Goal: Task Accomplishment & Management: Use online tool/utility

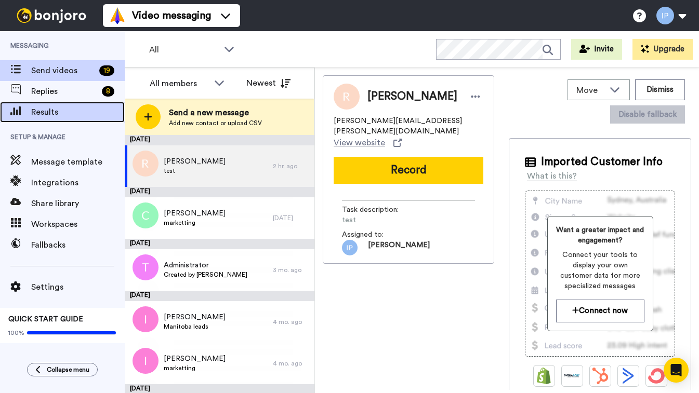
click at [49, 115] on span "Results" at bounding box center [77, 112] width 93 height 12
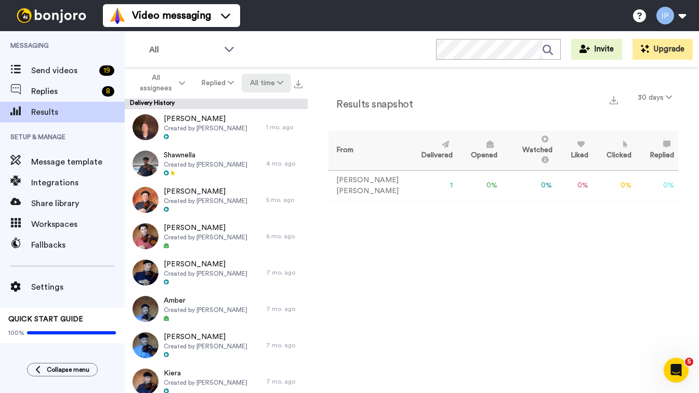
click at [280, 81] on icon at bounding box center [280, 82] width 6 height 7
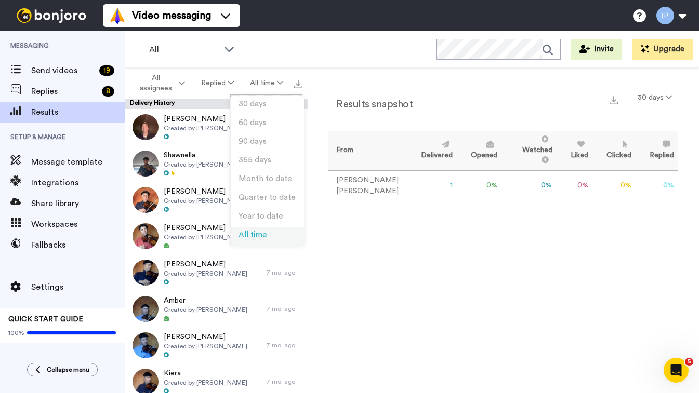
click at [245, 234] on span "All time" at bounding box center [252, 235] width 29 height 8
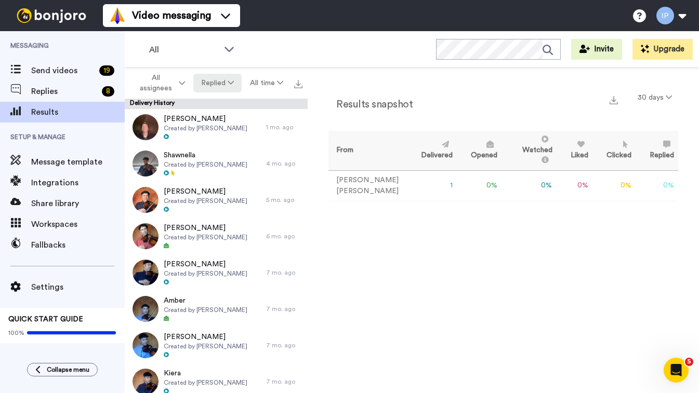
click at [229, 82] on icon at bounding box center [231, 82] width 6 height 7
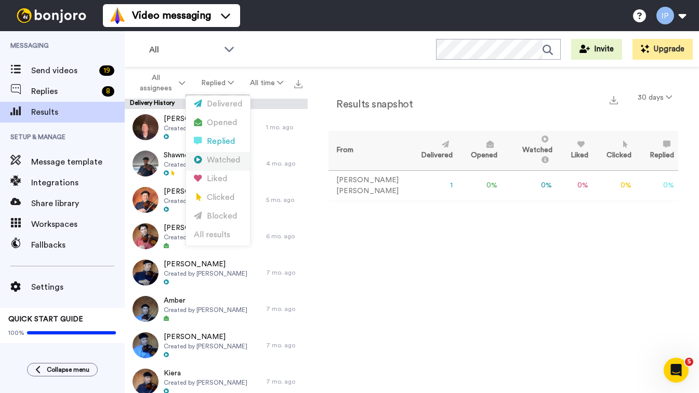
click at [216, 160] on div "Watched" at bounding box center [218, 160] width 48 height 11
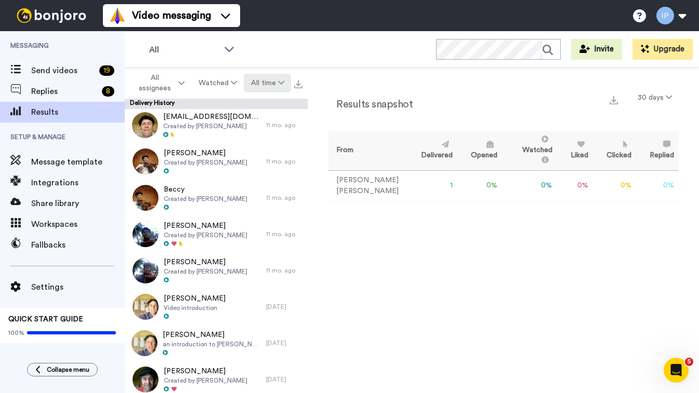
scroll to position [1155, 0]
